Goal: Transaction & Acquisition: Purchase product/service

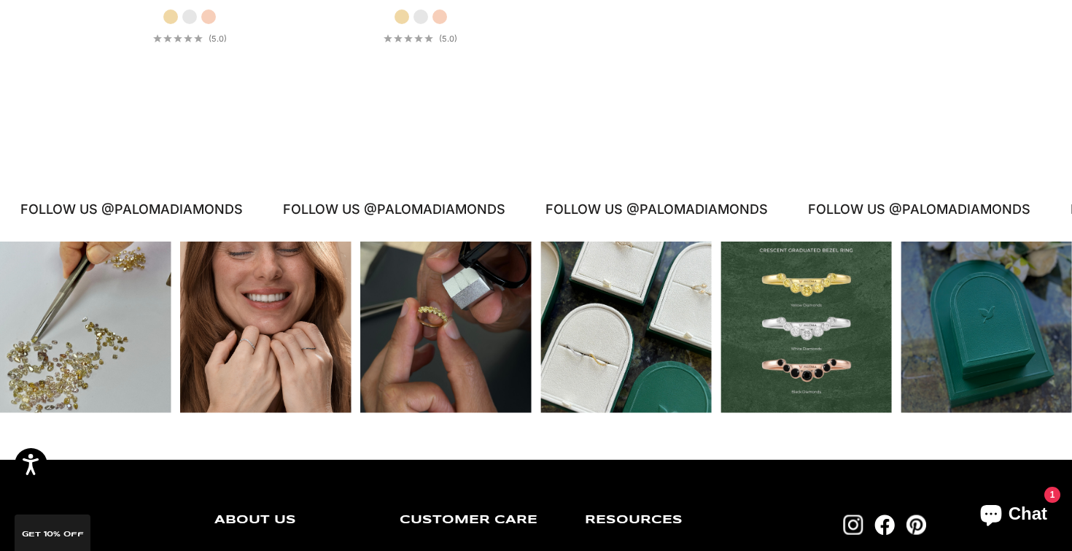
scroll to position [3018, 0]
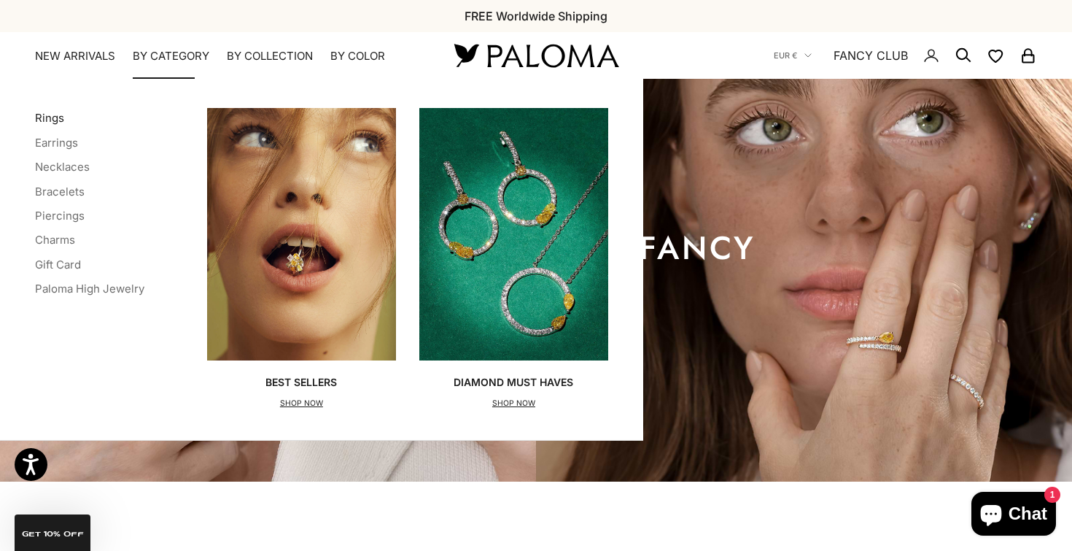
click at [52, 123] on link "Rings" at bounding box center [49, 118] width 29 height 14
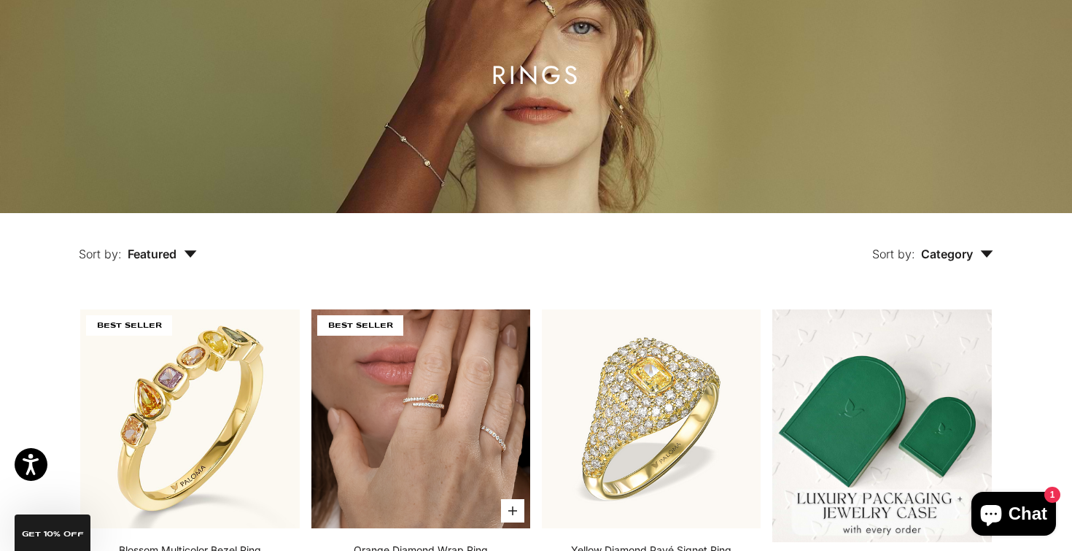
scroll to position [1, 0]
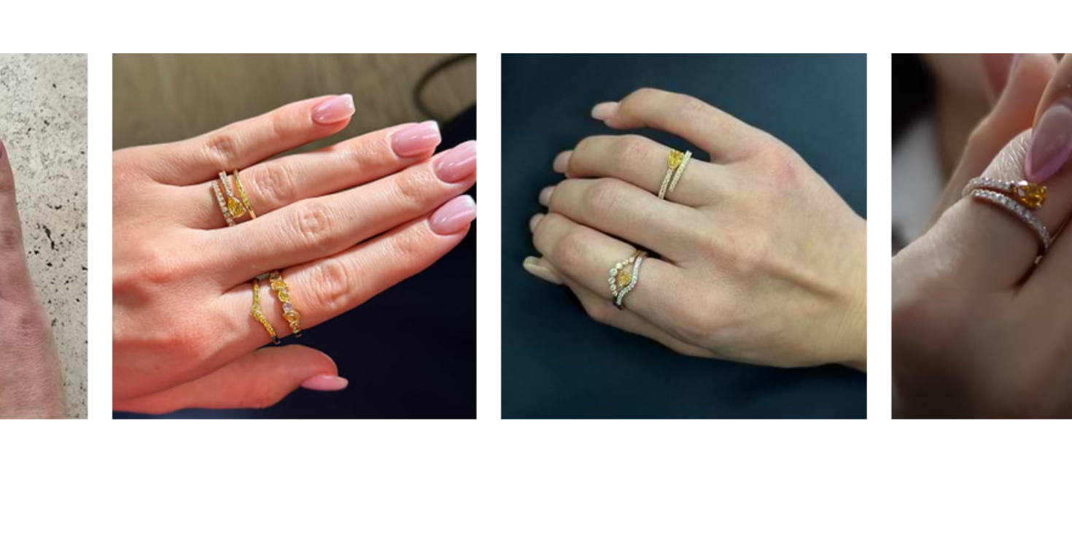
click at [190, 197] on main "Home BEST SELLERS Orange Diamond Wrap Ring Zoom picture Save Add to wishlist" at bounding box center [536, 226] width 1072 height 2976
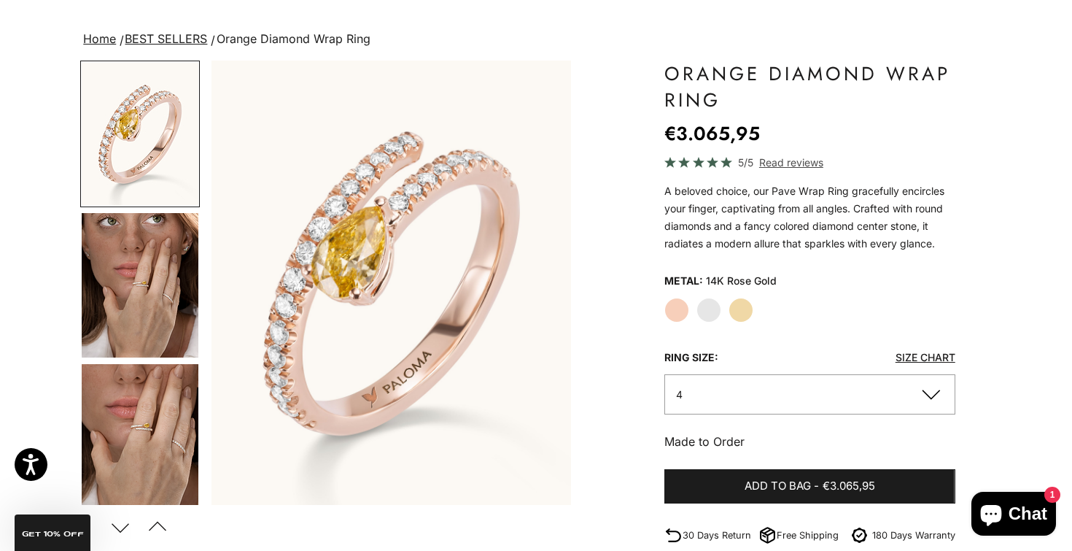
scroll to position [83, 0]
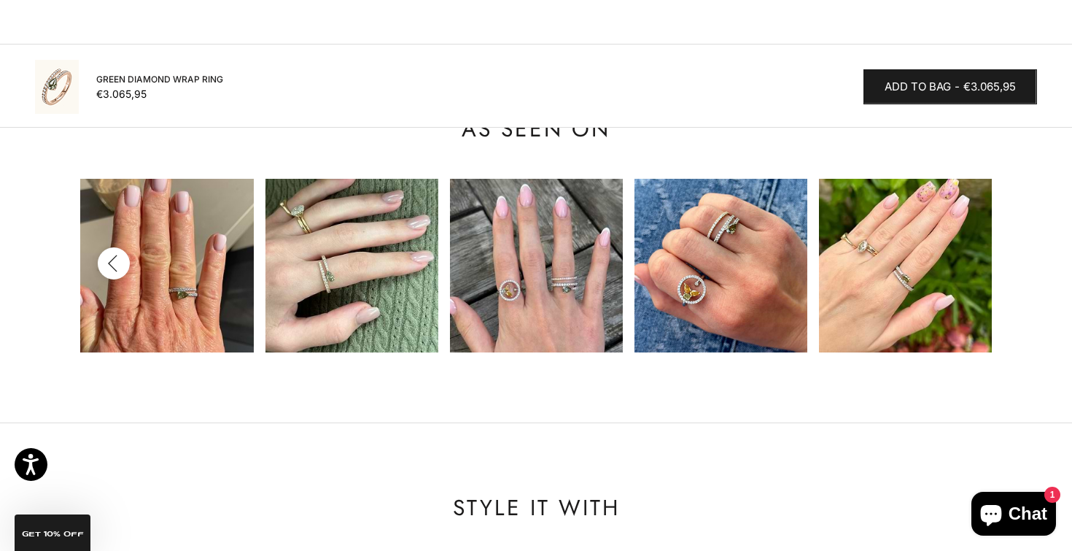
scroll to position [1403, 0]
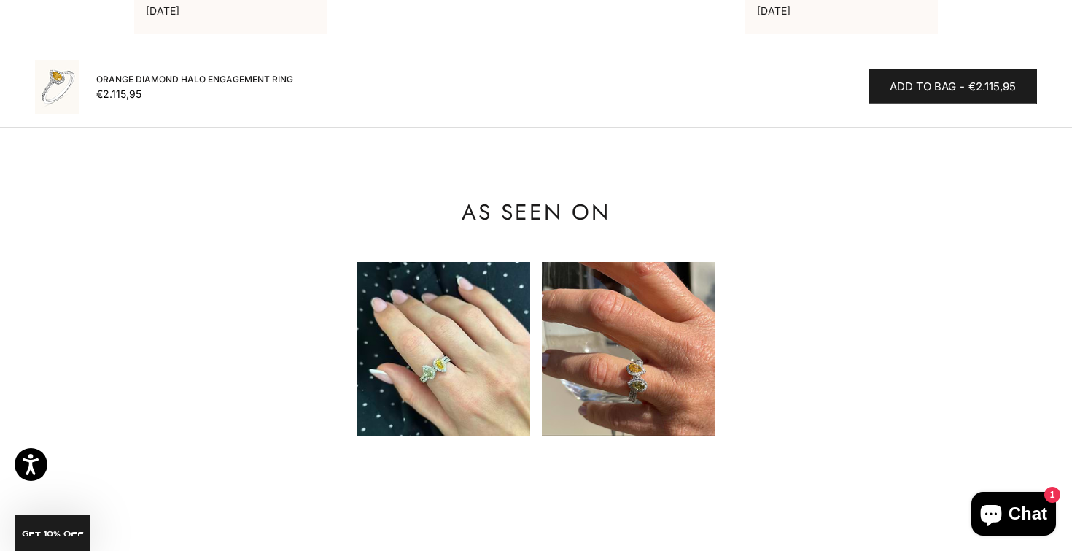
scroll to position [1461, 0]
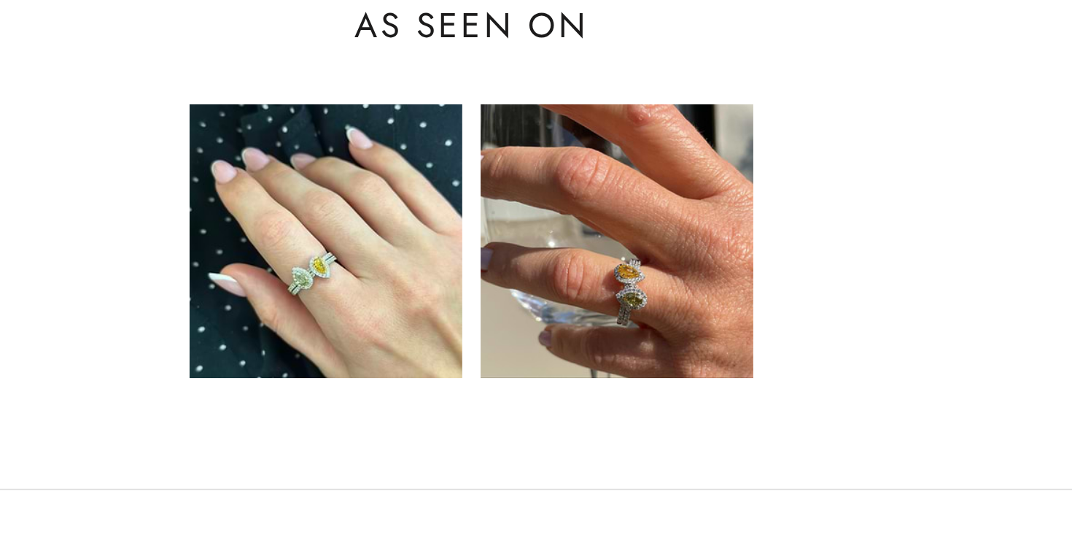
scroll to position [1460, 0]
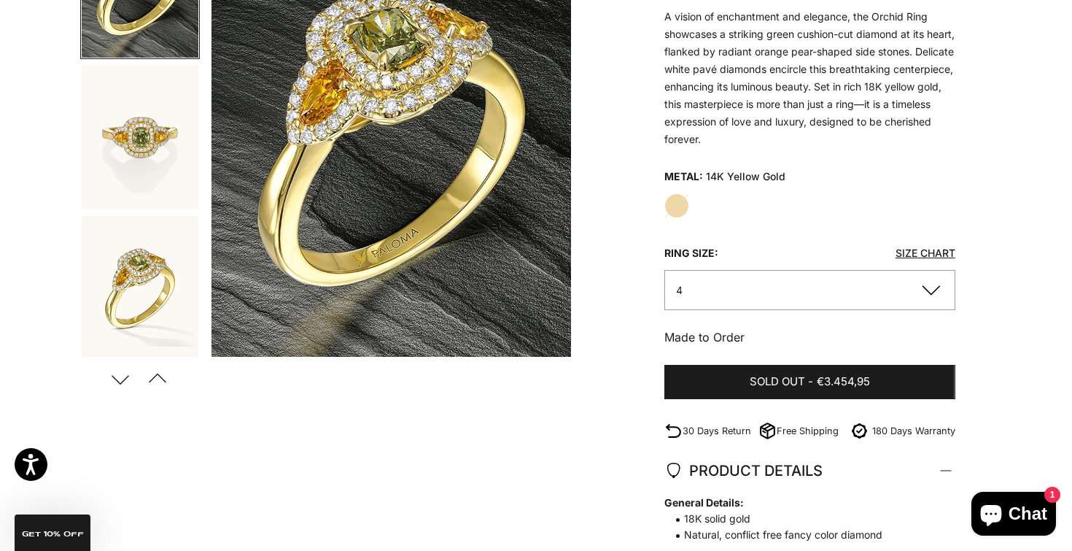
scroll to position [237, 0]
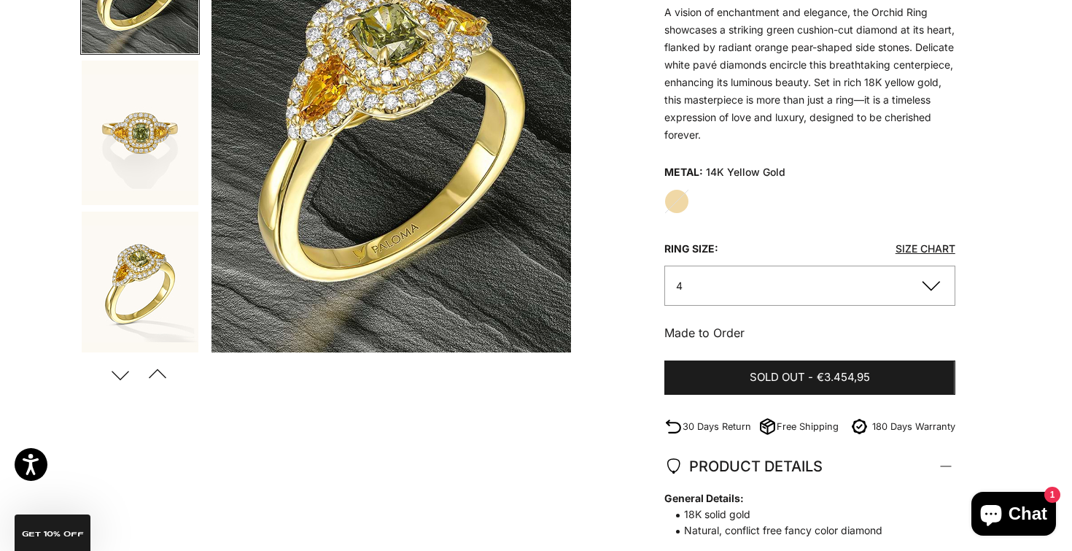
click at [779, 282] on button "4" at bounding box center [809, 285] width 291 height 40
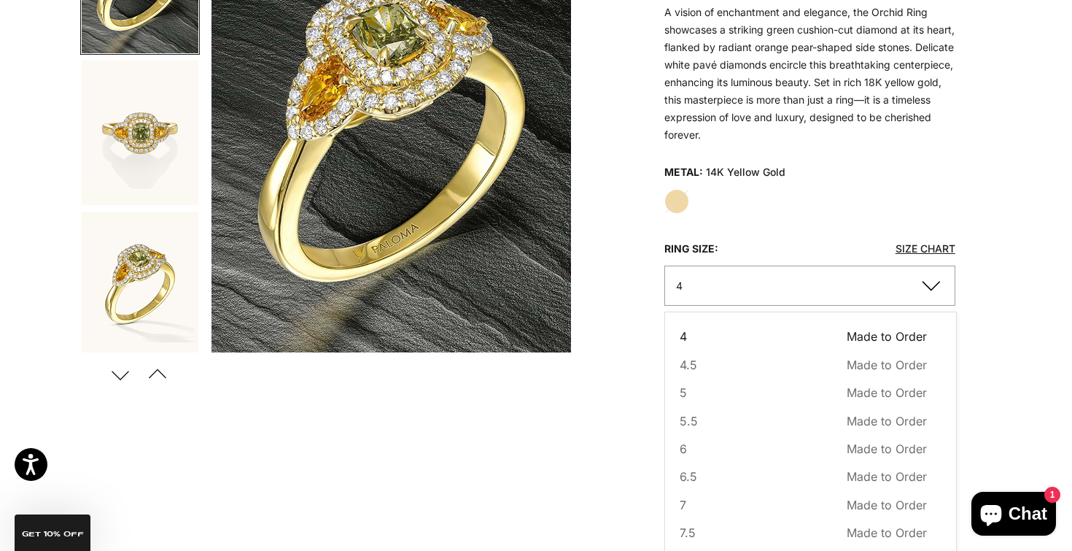
click at [835, 214] on variant-picker "Metal: 14K Yellow Gold Yellow Gold Ring Size: Size Chart 4 Ring Size 4 Made to …" at bounding box center [809, 233] width 291 height 144
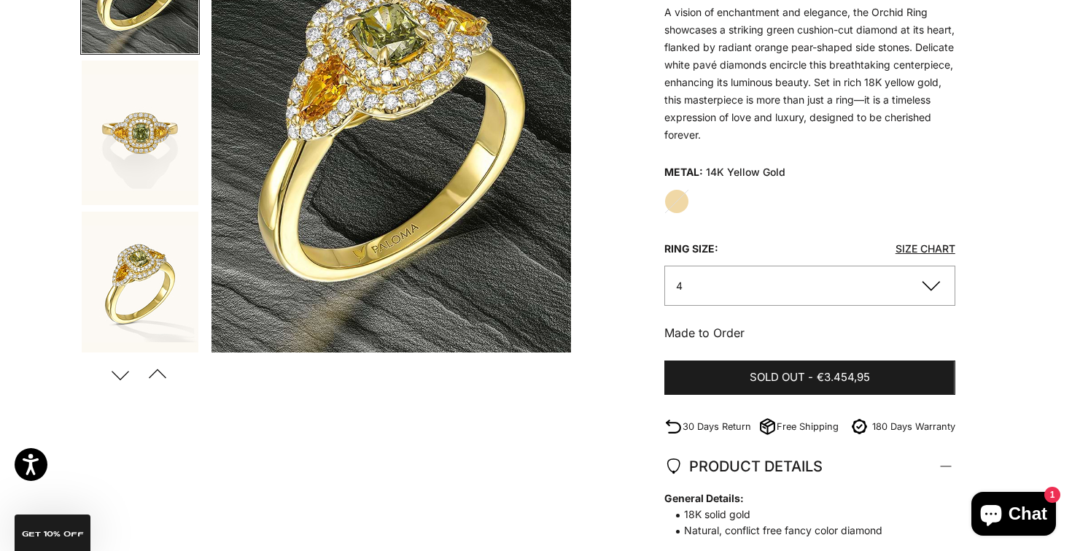
click at [788, 287] on button "4" at bounding box center [809, 285] width 291 height 40
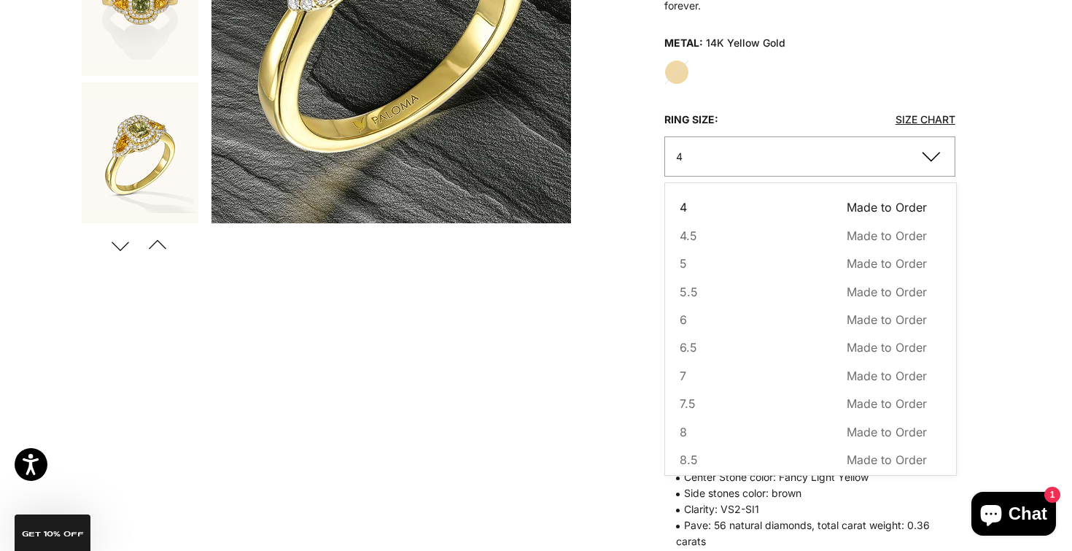
click at [970, 201] on div "Zoom picture Save Add to wishlist Next Previous Go to item 1 Go to item 2 Go to…" at bounding box center [536, 290] width 912 height 1022
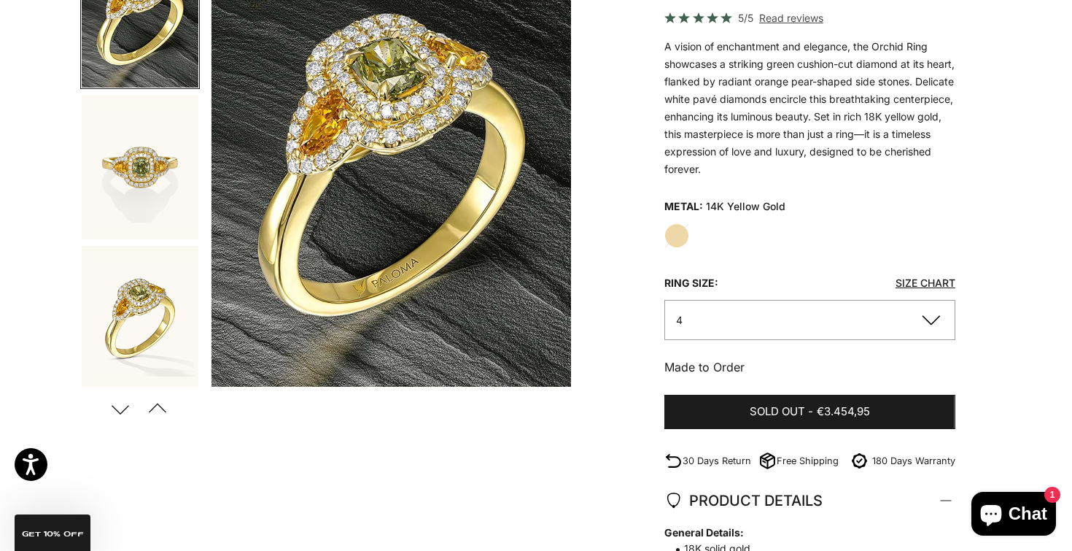
scroll to position [202, 0]
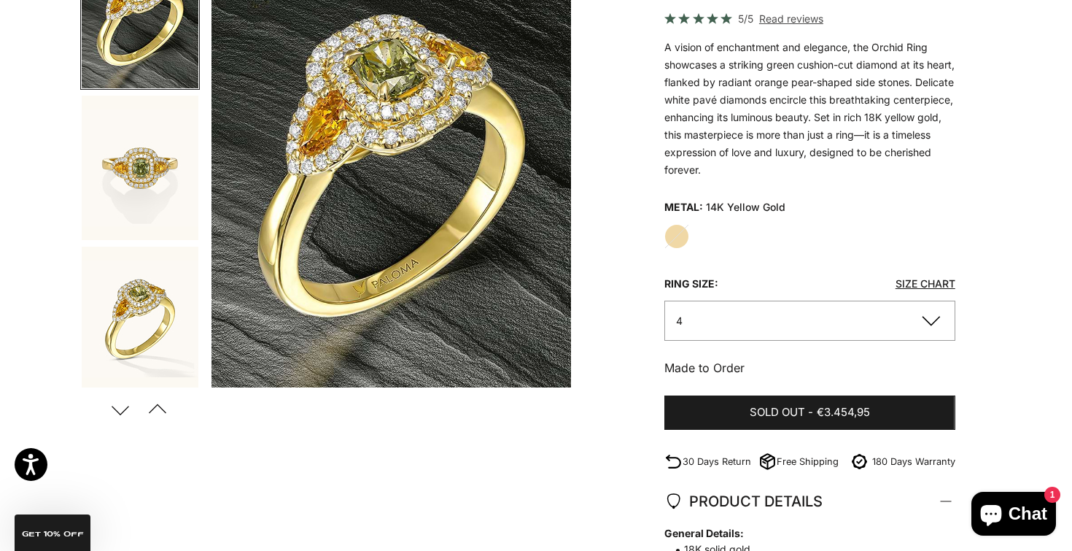
click at [125, 409] on button "Next" at bounding box center [120, 409] width 33 height 34
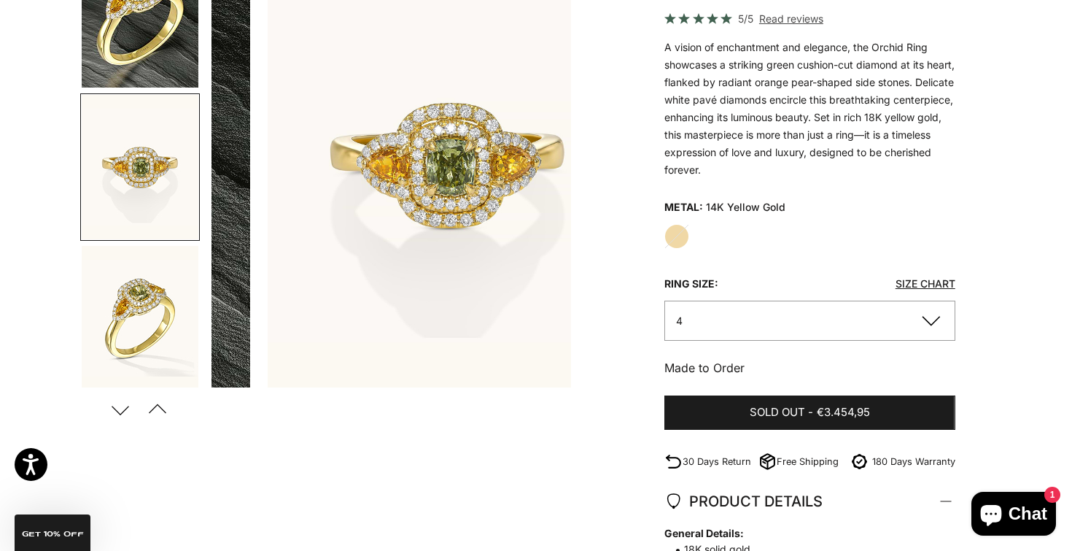
scroll to position [0, 377]
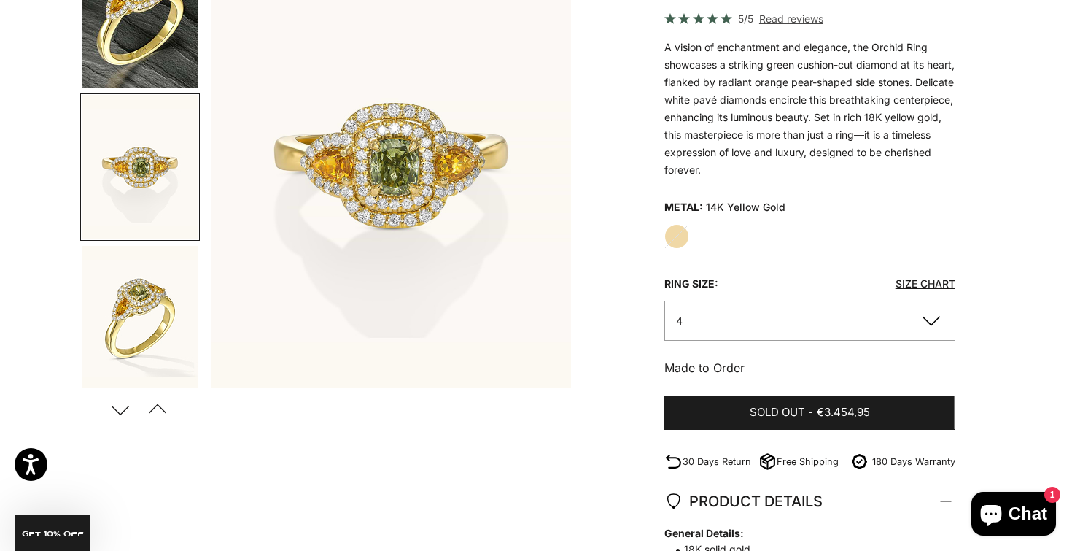
click at [125, 409] on button "Next" at bounding box center [120, 409] width 33 height 34
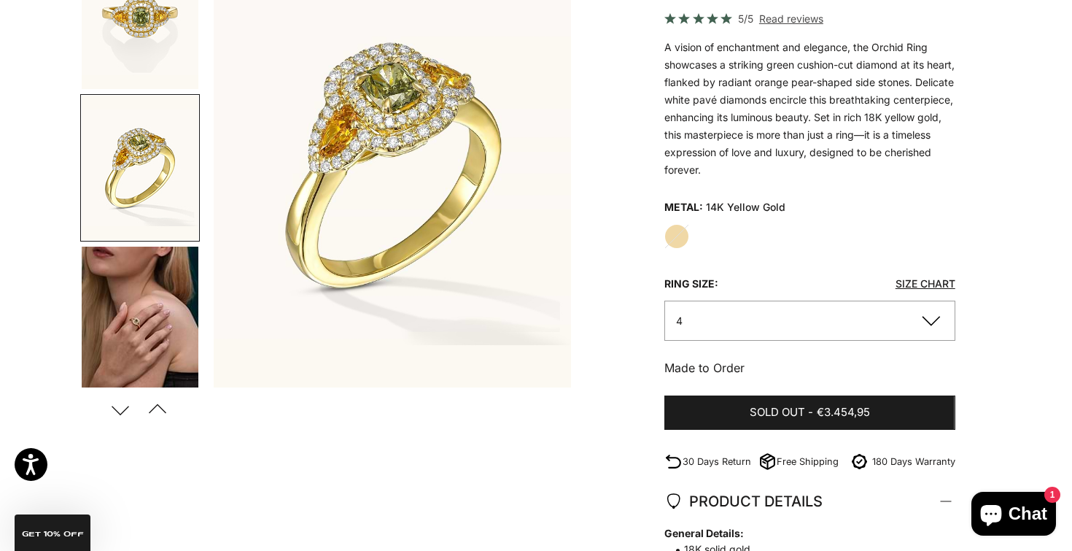
scroll to position [0, 754]
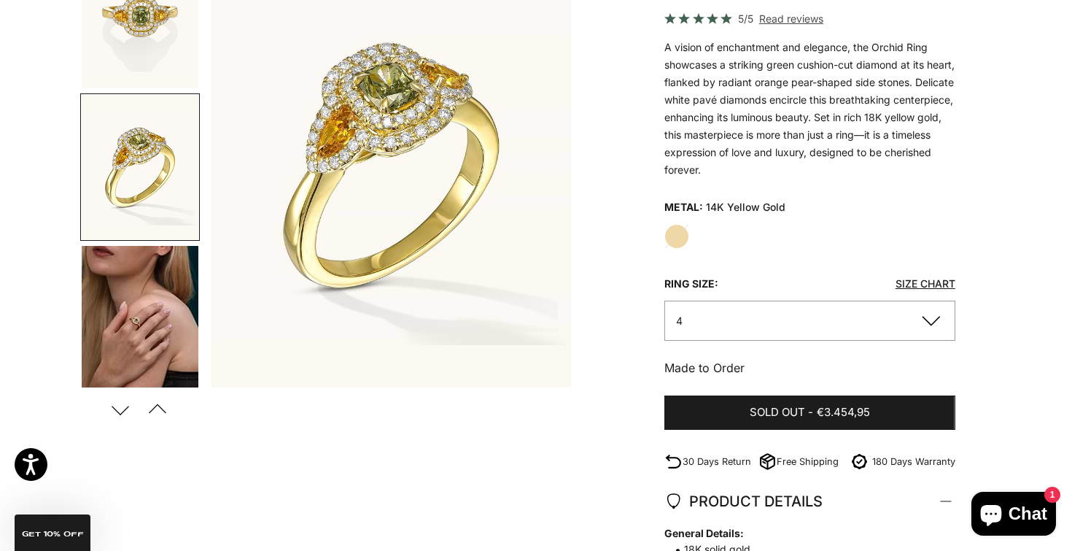
click at [125, 409] on button "Next" at bounding box center [120, 409] width 33 height 34
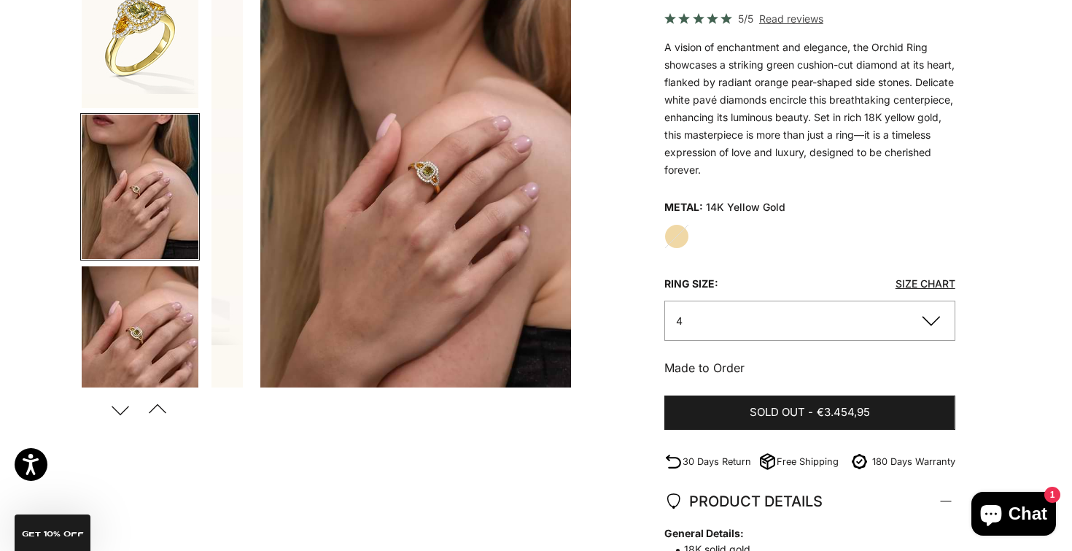
scroll to position [0, 1131]
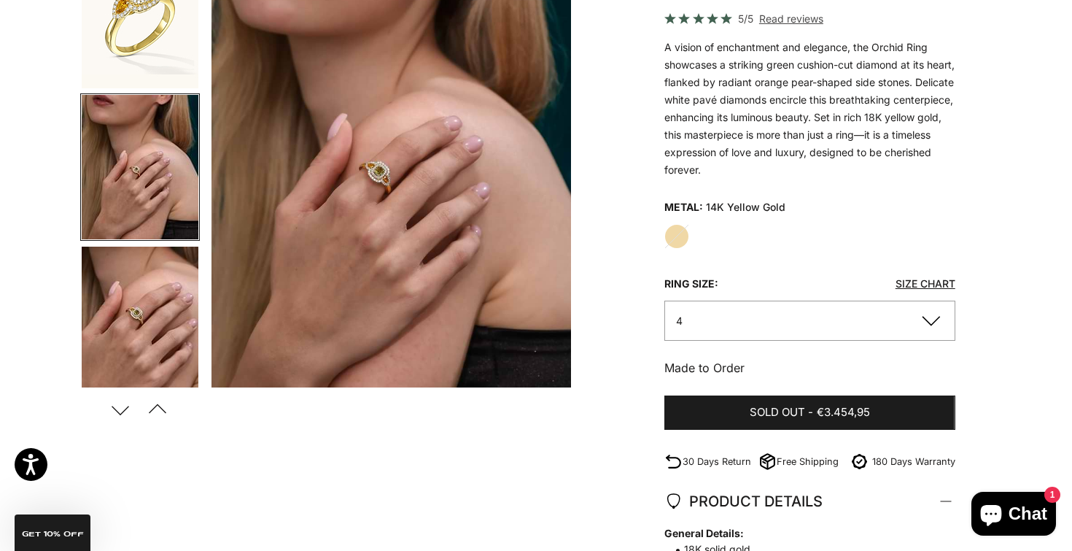
click at [183, 191] on img "Go to item 4" at bounding box center [140, 167] width 117 height 144
click at [176, 276] on img "Go to item 5" at bounding box center [140, 319] width 117 height 144
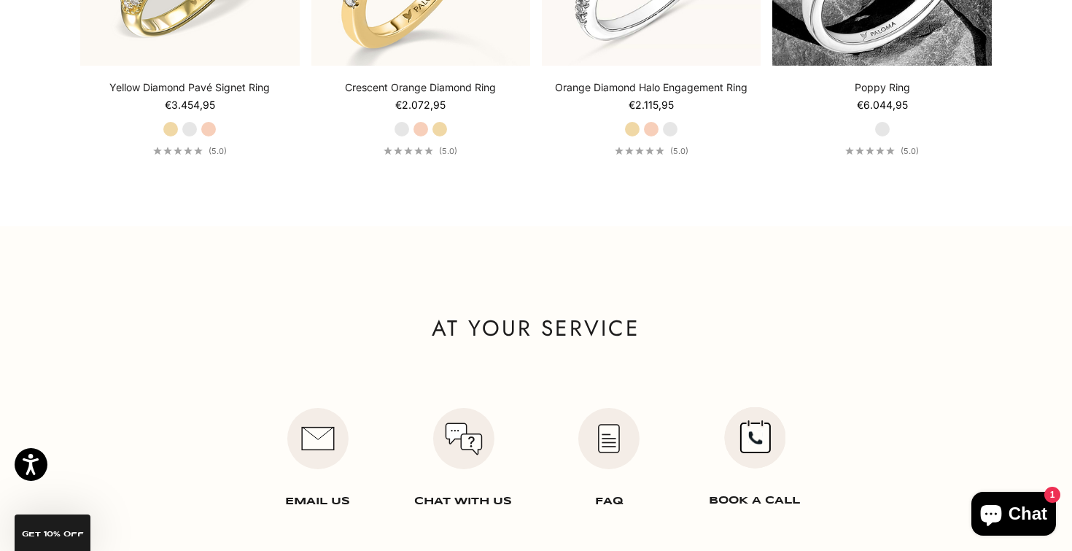
scroll to position [1502, 0]
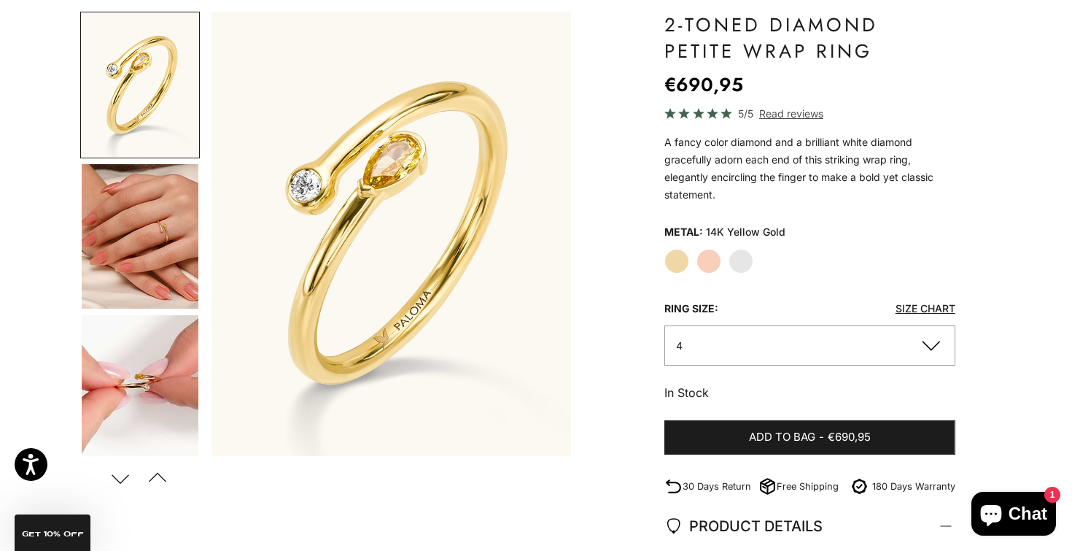
scroll to position [119, 0]
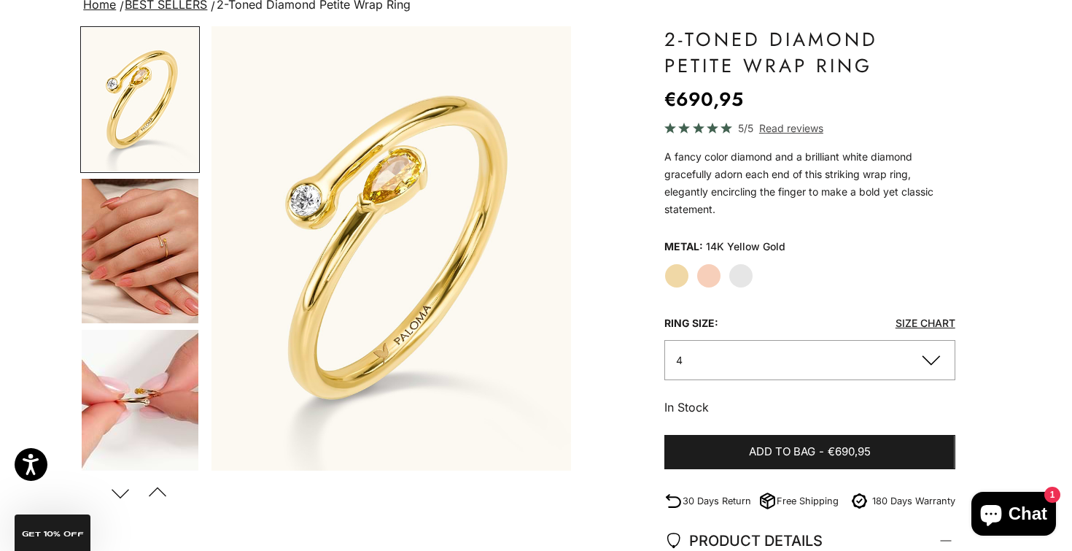
click at [716, 280] on label "Rose Gold" at bounding box center [708, 275] width 25 height 25
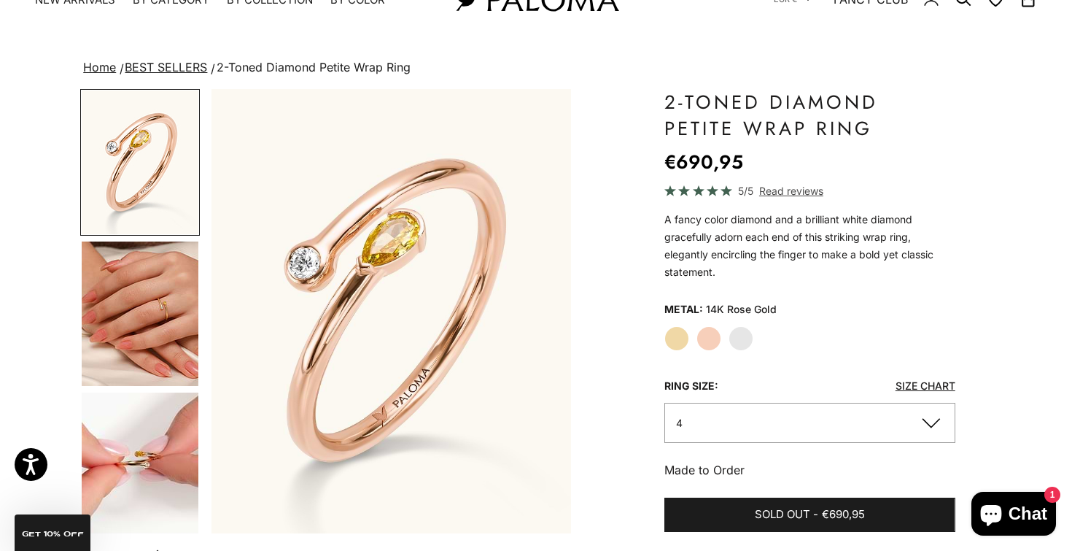
scroll to position [53, 0]
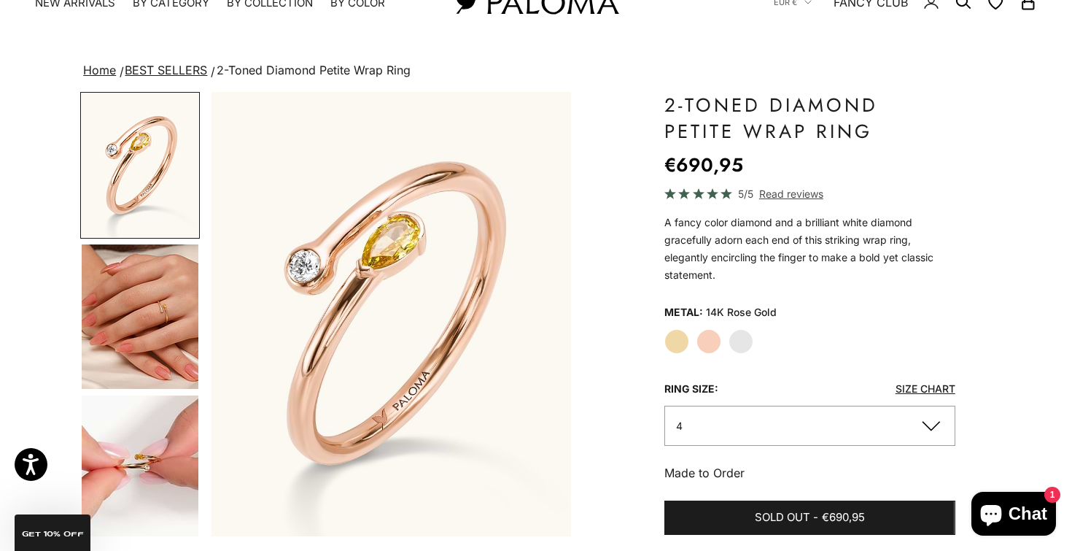
click at [139, 285] on img "Go to item 4" at bounding box center [140, 316] width 117 height 144
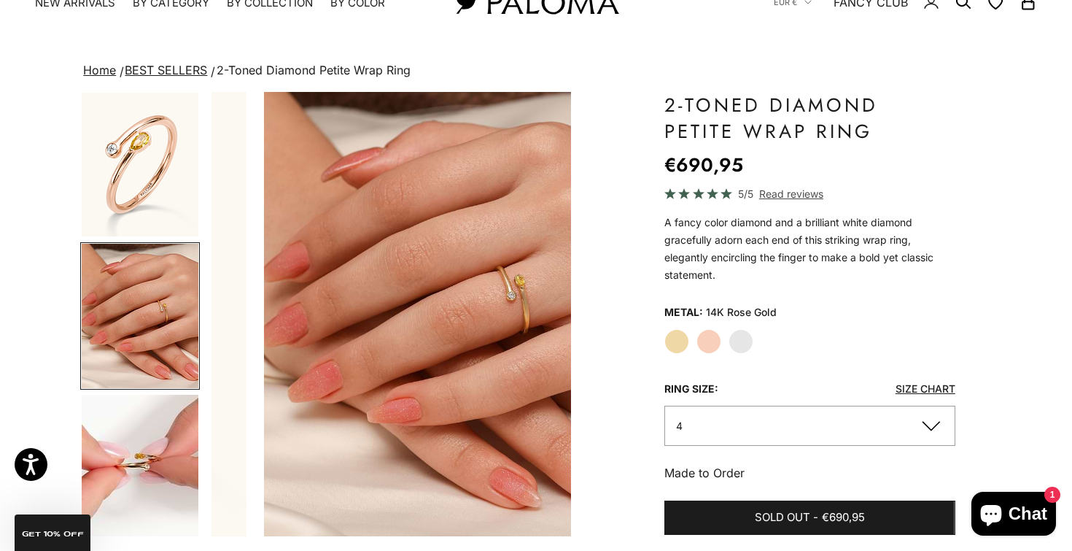
scroll to position [0, 377]
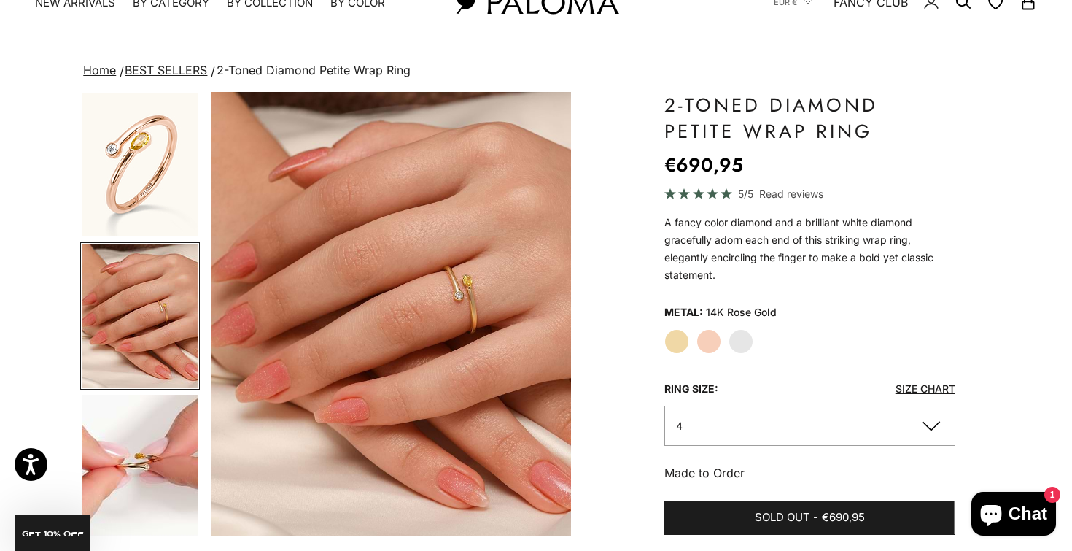
click at [165, 412] on img "Go to item 5" at bounding box center [140, 467] width 117 height 144
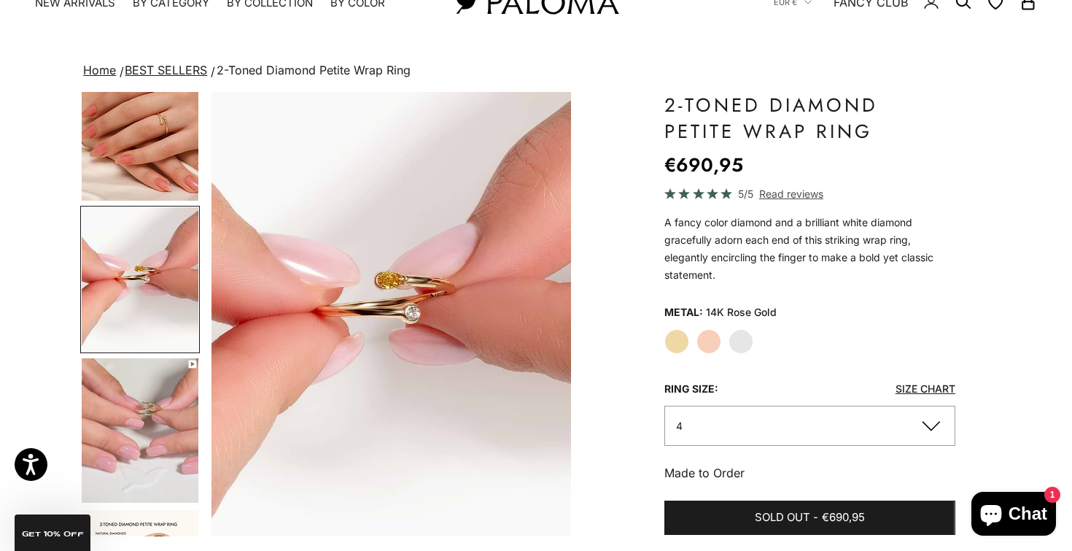
scroll to position [189, 0]
click at [152, 381] on img "Go to item 6" at bounding box center [140, 429] width 117 height 144
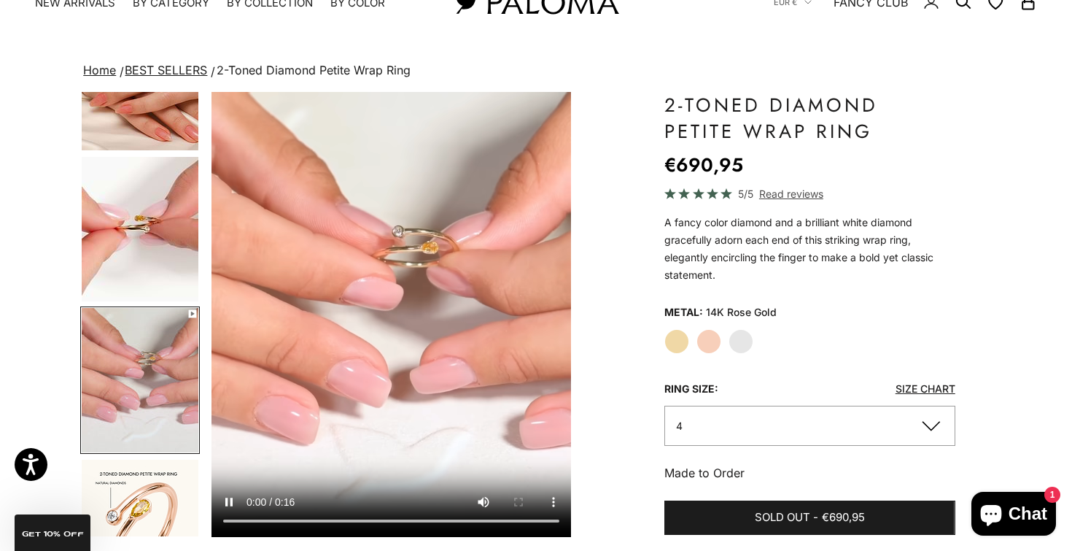
scroll to position [231, 0]
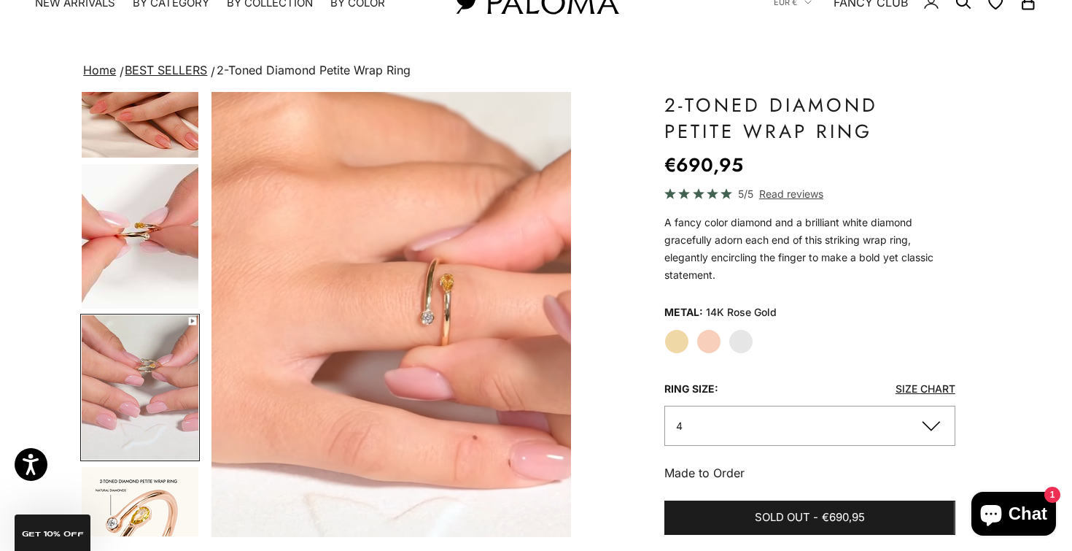
click at [136, 243] on img "Go to item 5" at bounding box center [140, 236] width 117 height 144
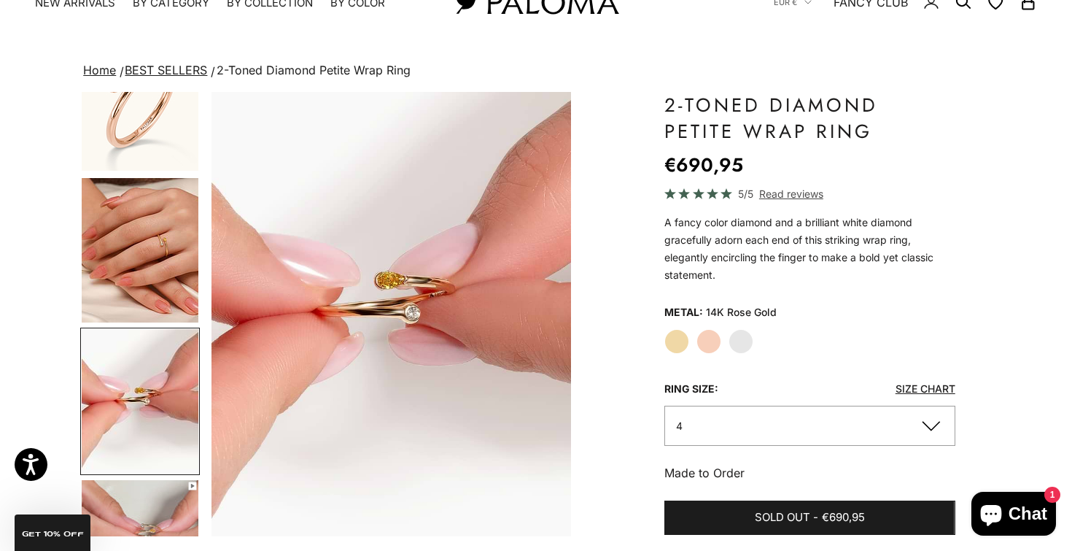
scroll to position [21, 0]
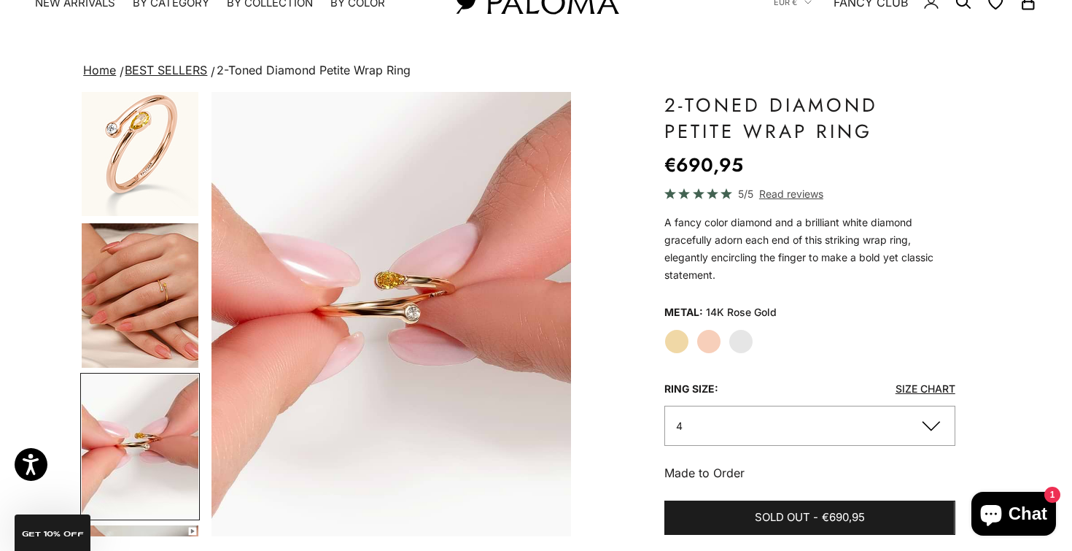
click at [147, 256] on img "Go to item 4" at bounding box center [140, 295] width 117 height 144
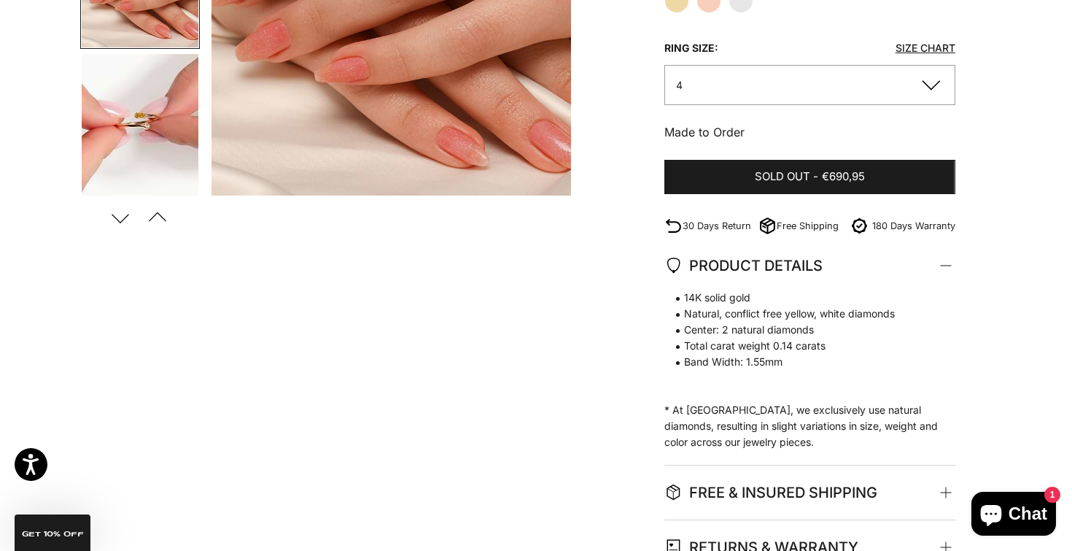
scroll to position [342, 0]
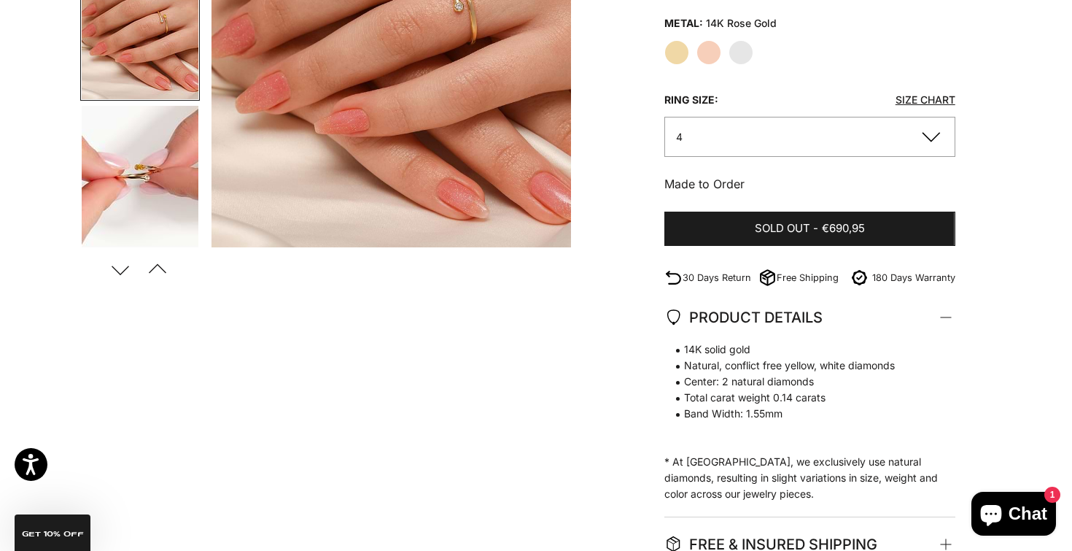
click at [854, 128] on button "4" at bounding box center [809, 137] width 291 height 40
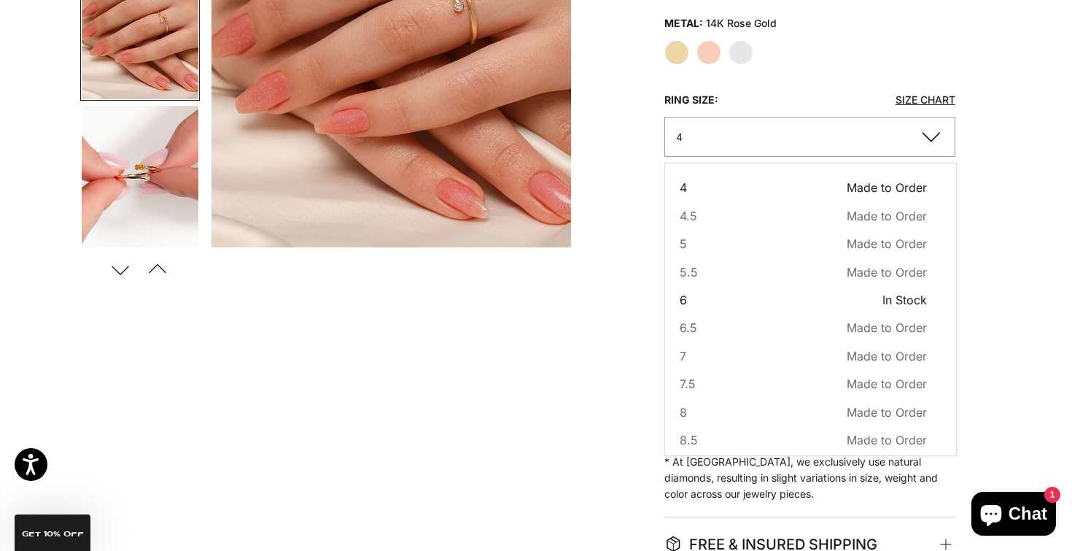
click at [896, 293] on span "In Stock" at bounding box center [904, 299] width 44 height 19
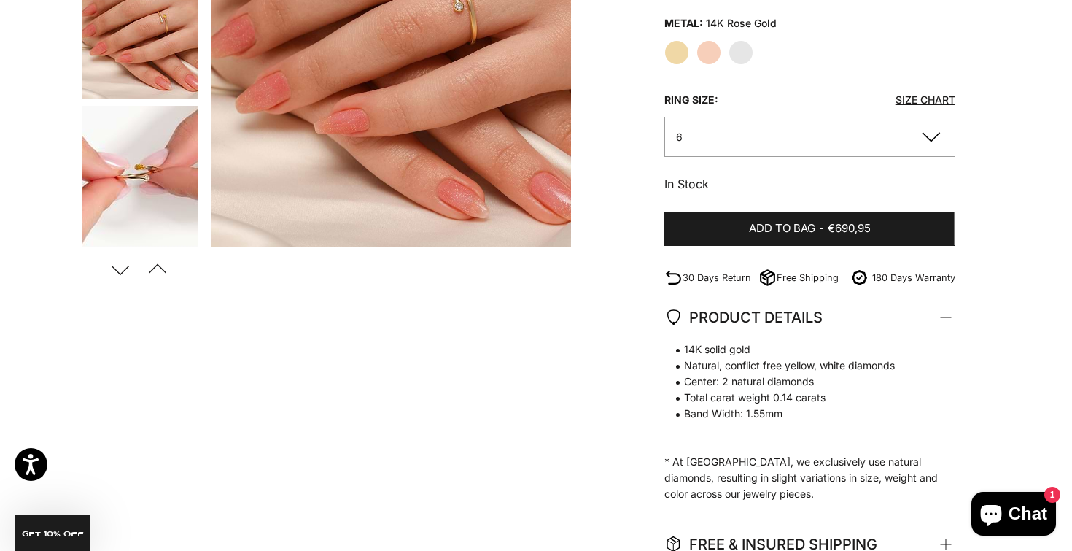
click at [907, 145] on button "6" at bounding box center [809, 137] width 291 height 40
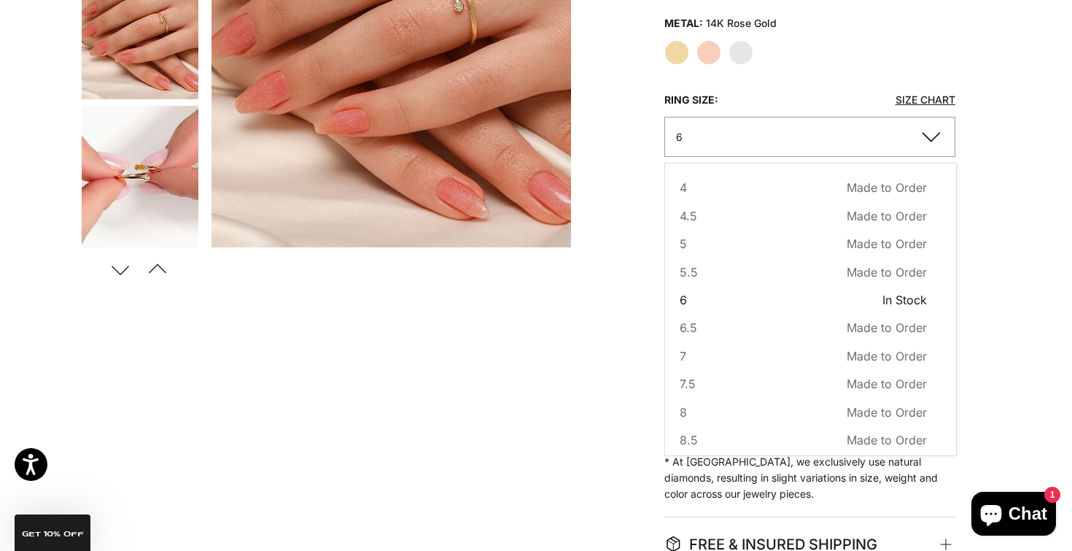
click at [853, 202] on x-listbox "4 Made to Order Sold out 4.5 Made to Order Sold out 5 Made to Order Sold out 5.…" at bounding box center [803, 383] width 247 height 411
click at [855, 210] on span "Made to Order" at bounding box center [887, 215] width 80 height 19
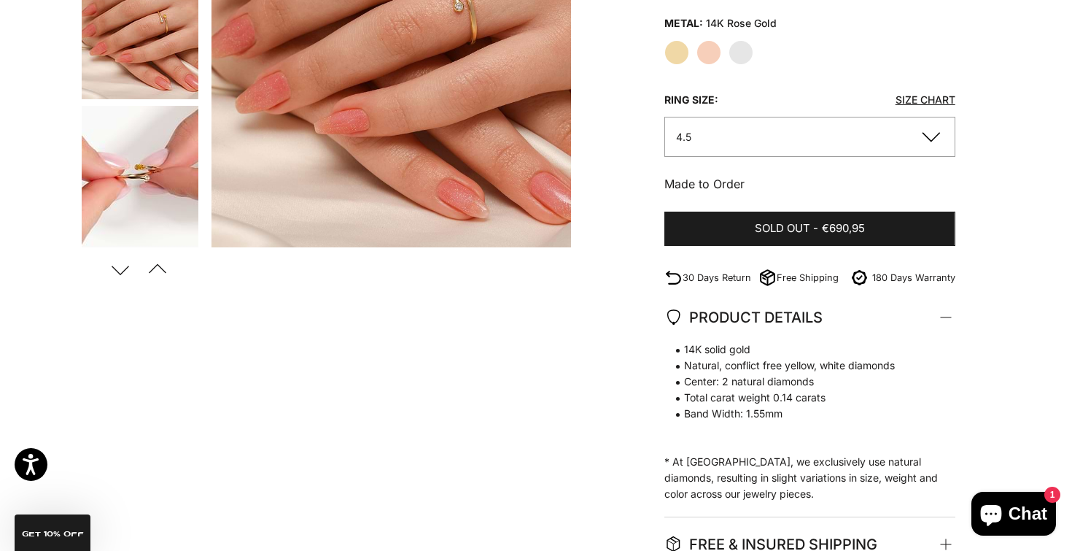
click at [878, 145] on button "4.5" at bounding box center [809, 137] width 291 height 40
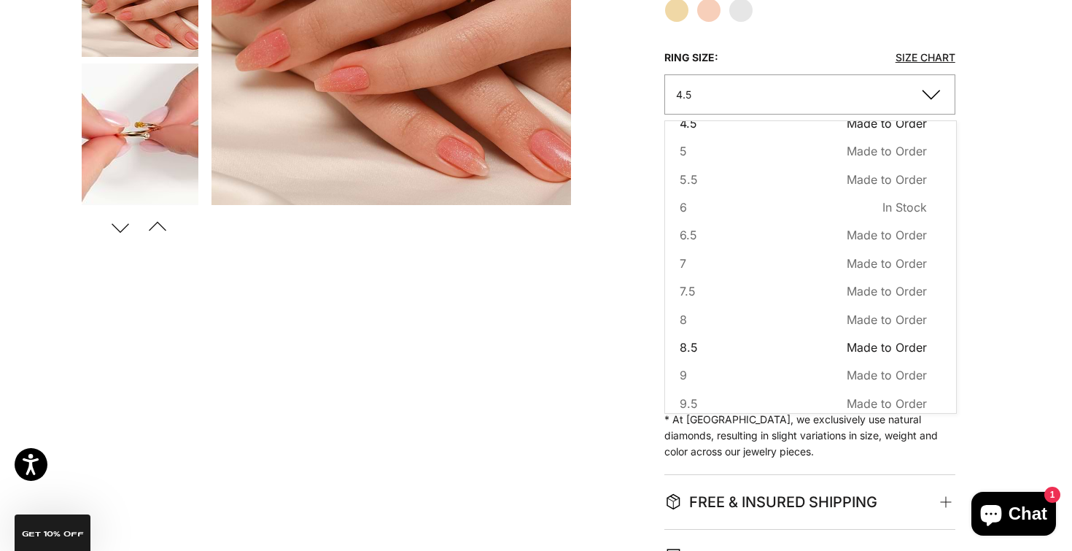
scroll to position [7, 0]
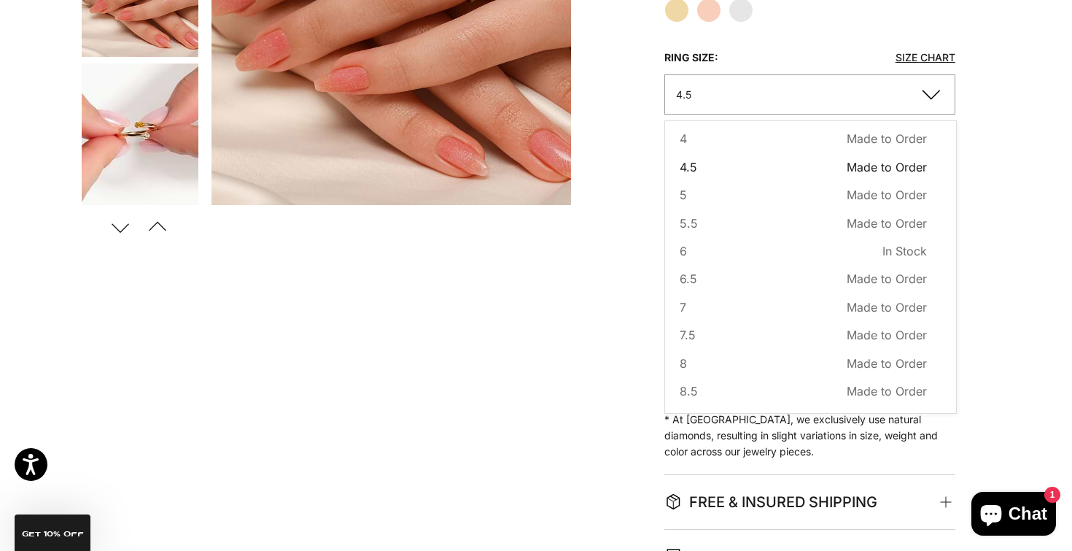
click at [1015, 213] on div "Home BEST SELLERS 2-Toned Diamond Petite Wrap Ring Zoom picture Save Add to wis…" at bounding box center [536, 179] width 1072 height 901
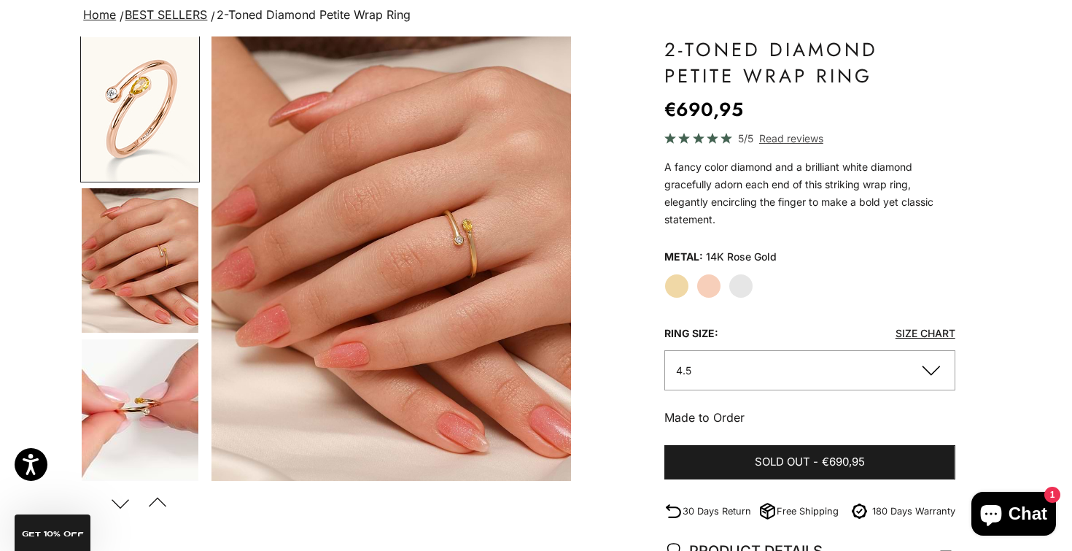
scroll to position [109, 0]
